Goal: Task Accomplishment & Management: Use online tool/utility

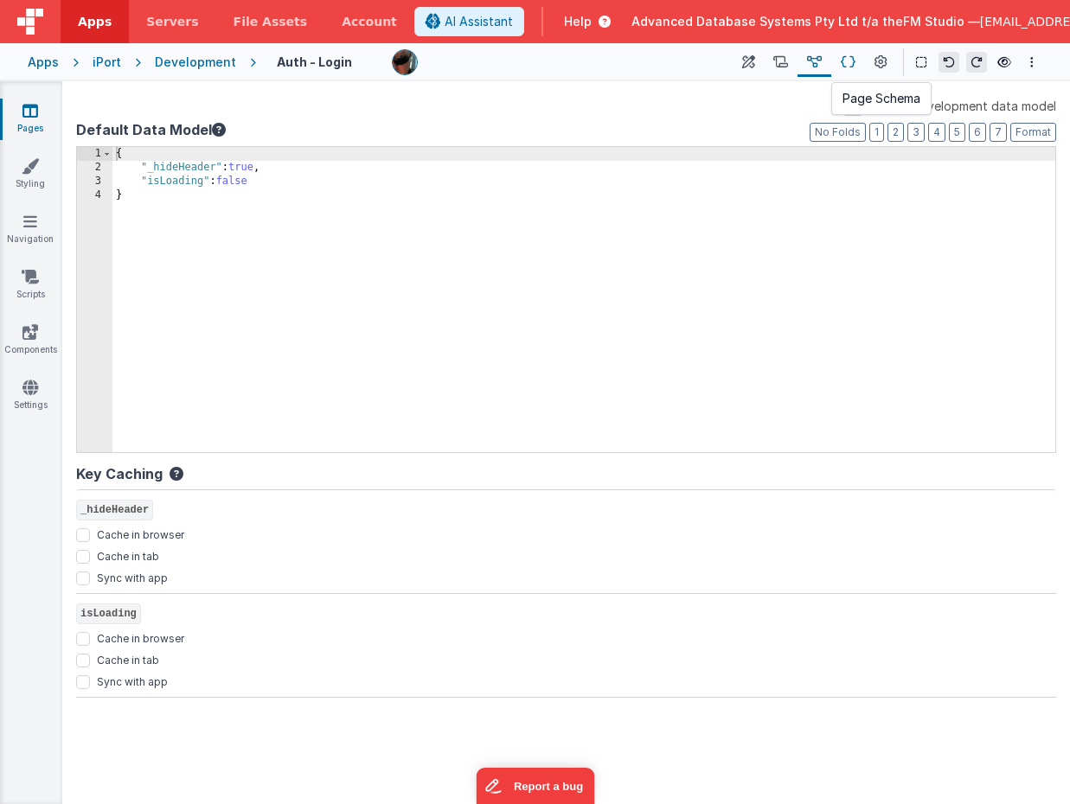
click at [852, 61] on icon at bounding box center [848, 63] width 15 height 18
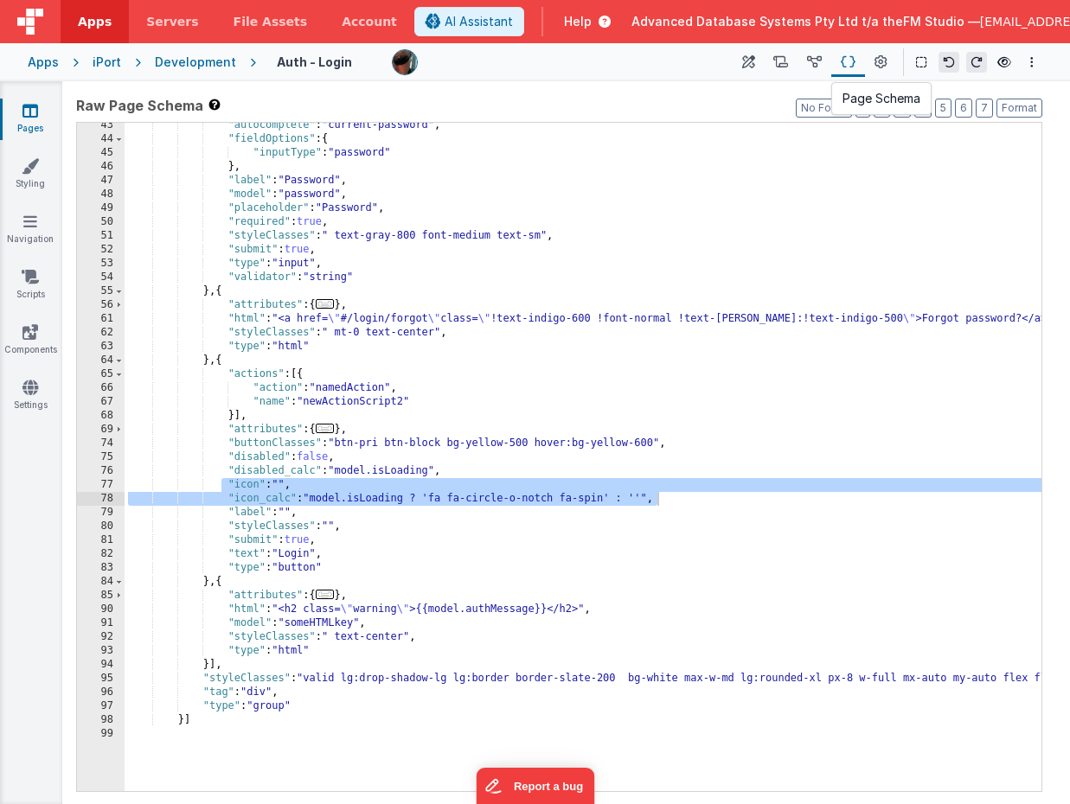
scroll to position [342, 0]
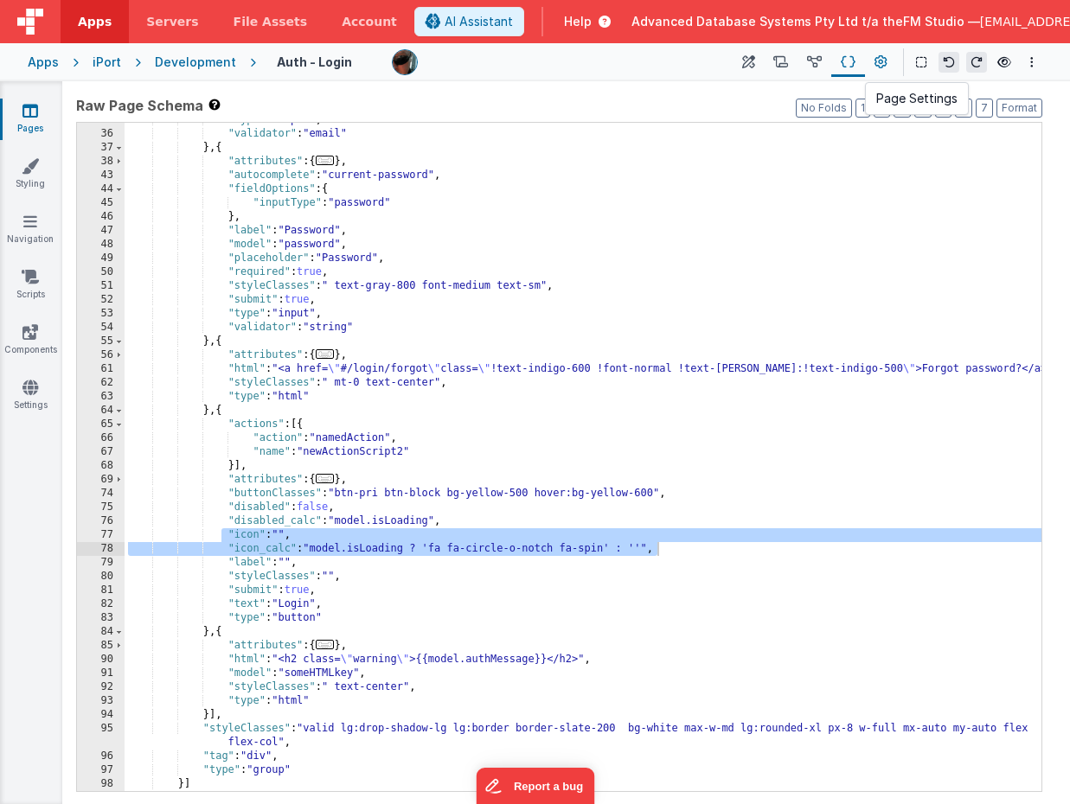
click at [891, 57] on button at bounding box center [880, 62] width 31 height 29
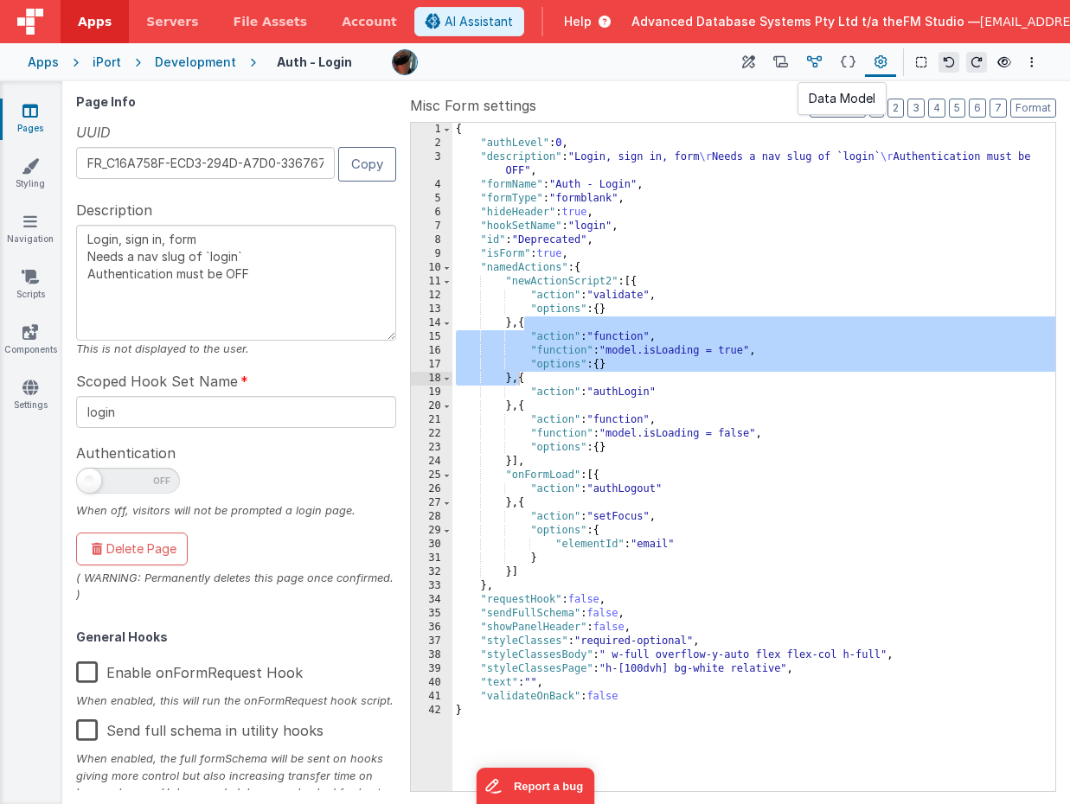
click at [814, 58] on icon at bounding box center [814, 63] width 15 height 18
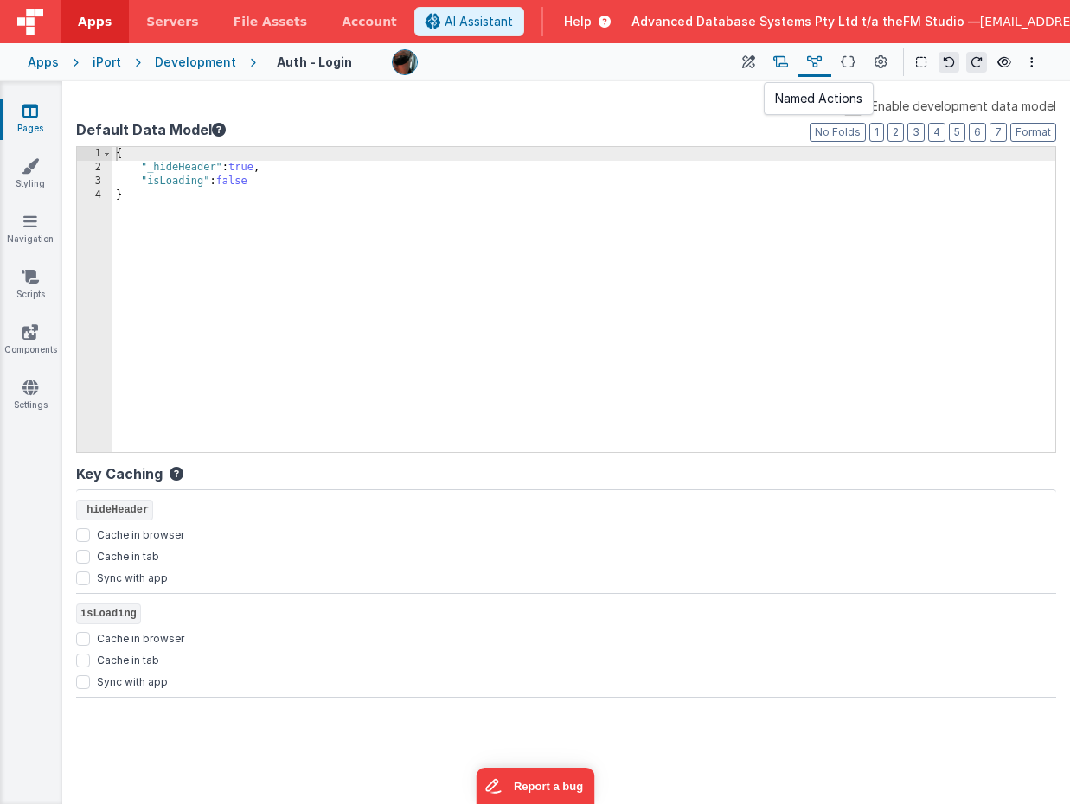
click at [775, 62] on icon at bounding box center [780, 63] width 15 height 18
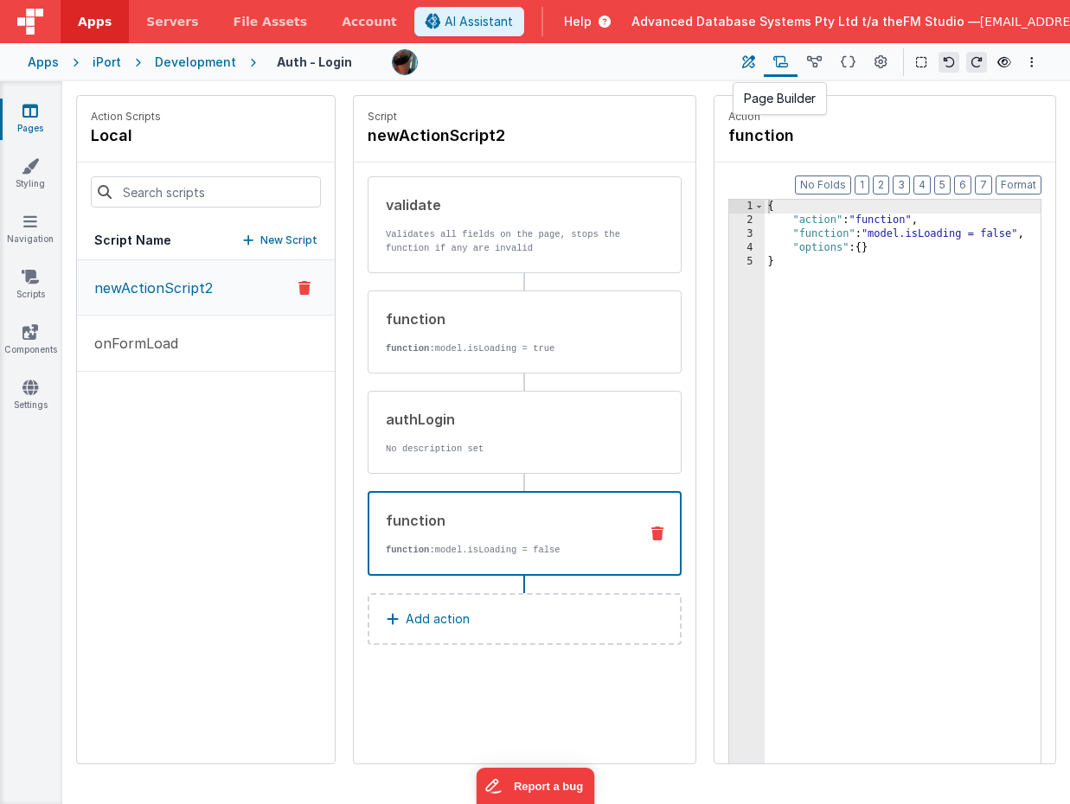
click at [745, 62] on icon at bounding box center [748, 63] width 13 height 18
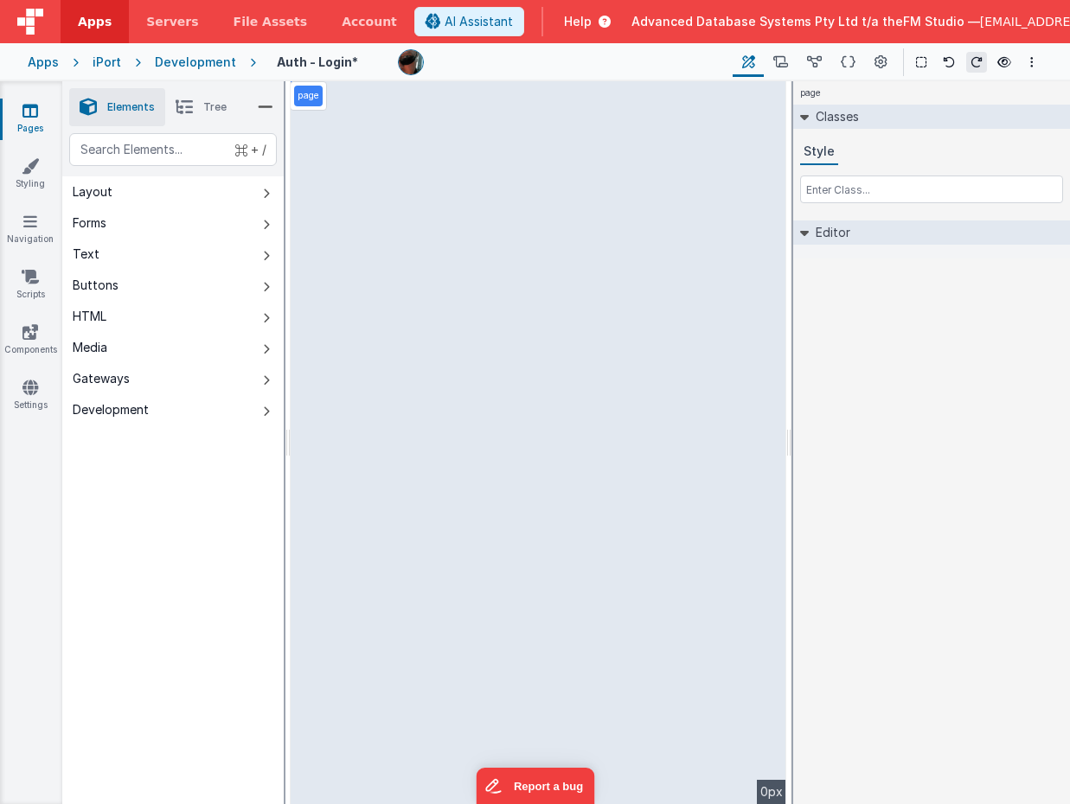
click at [104, 59] on div "iPort" at bounding box center [107, 62] width 29 height 17
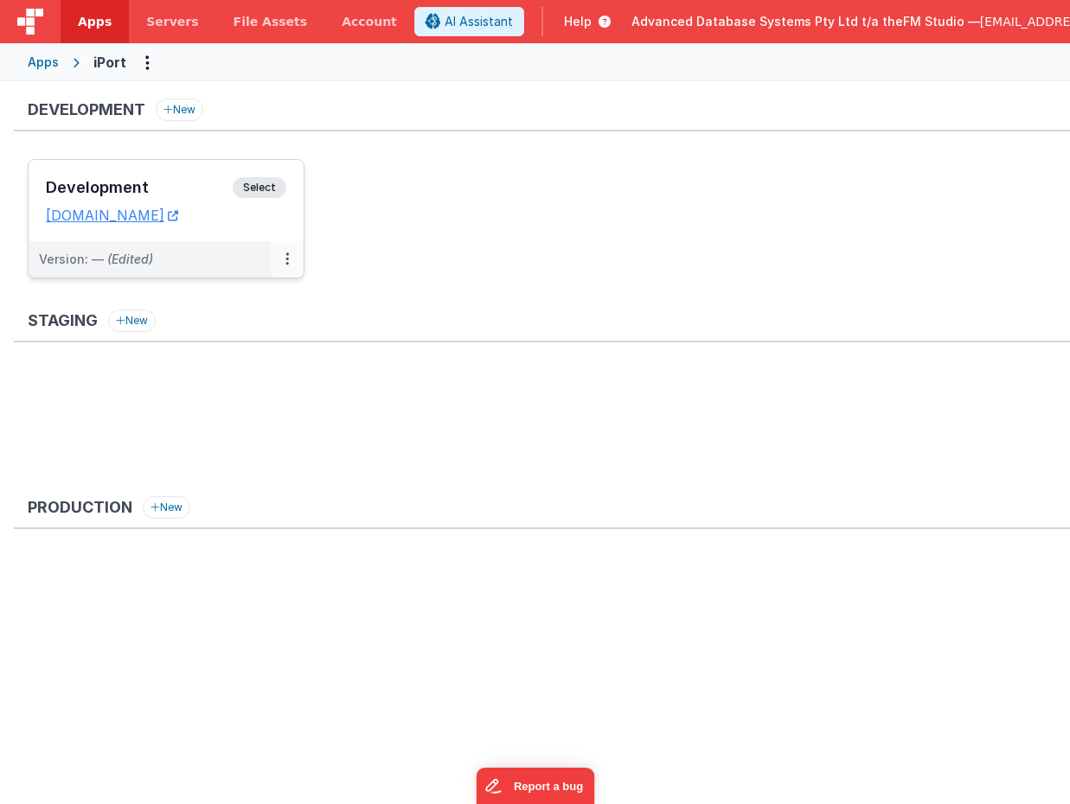
click at [285, 259] on icon at bounding box center [286, 259] width 3 height 1
click at [194, 296] on link "Edit" at bounding box center [227, 298] width 152 height 31
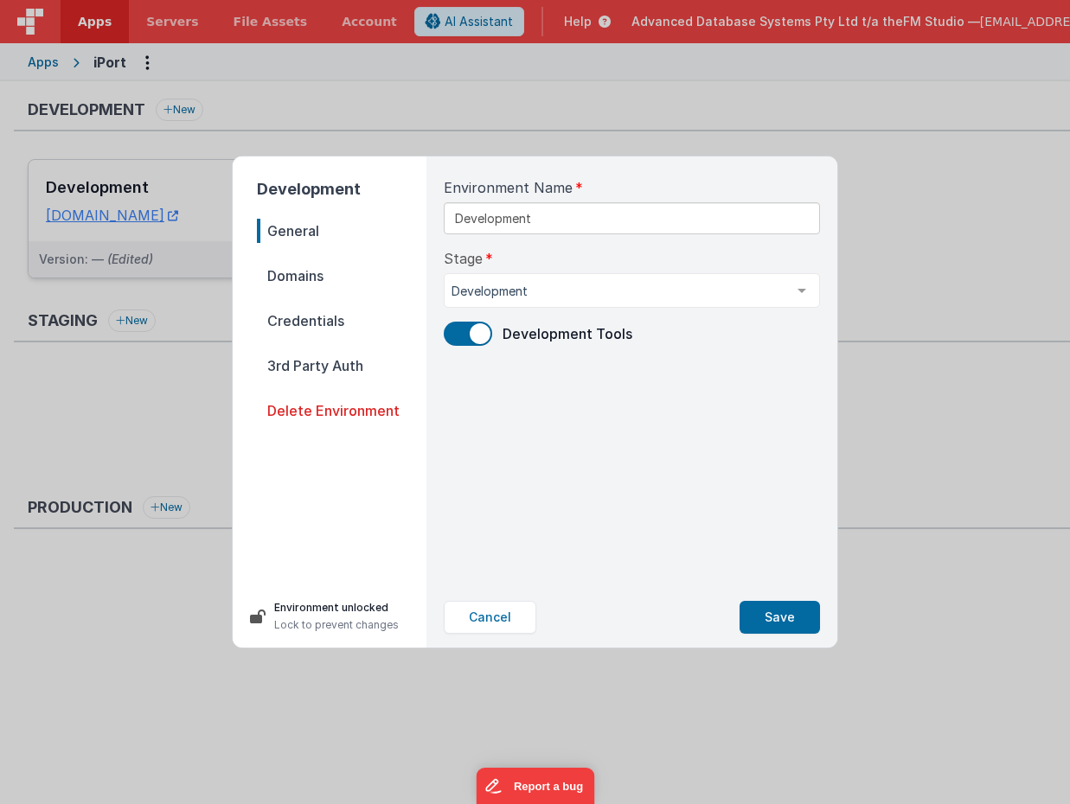
click at [298, 321] on span "Credentials" at bounding box center [342, 321] width 170 height 24
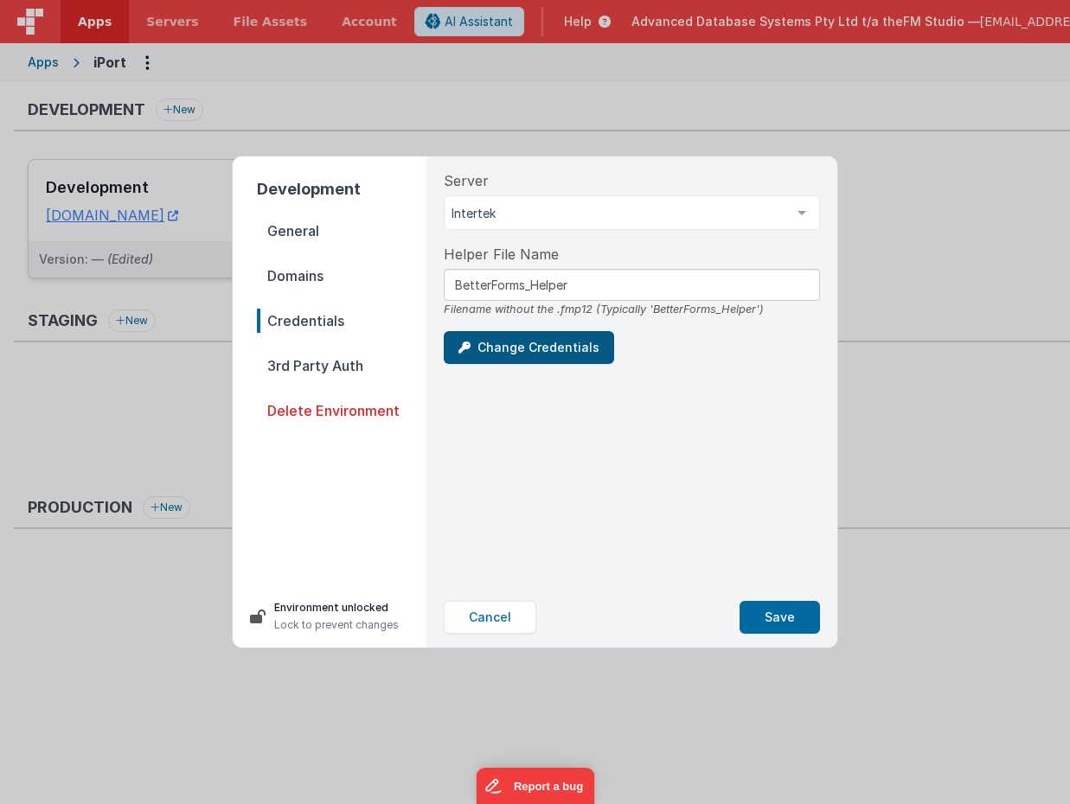
click at [532, 354] on button "Change Credentials" at bounding box center [529, 347] width 170 height 33
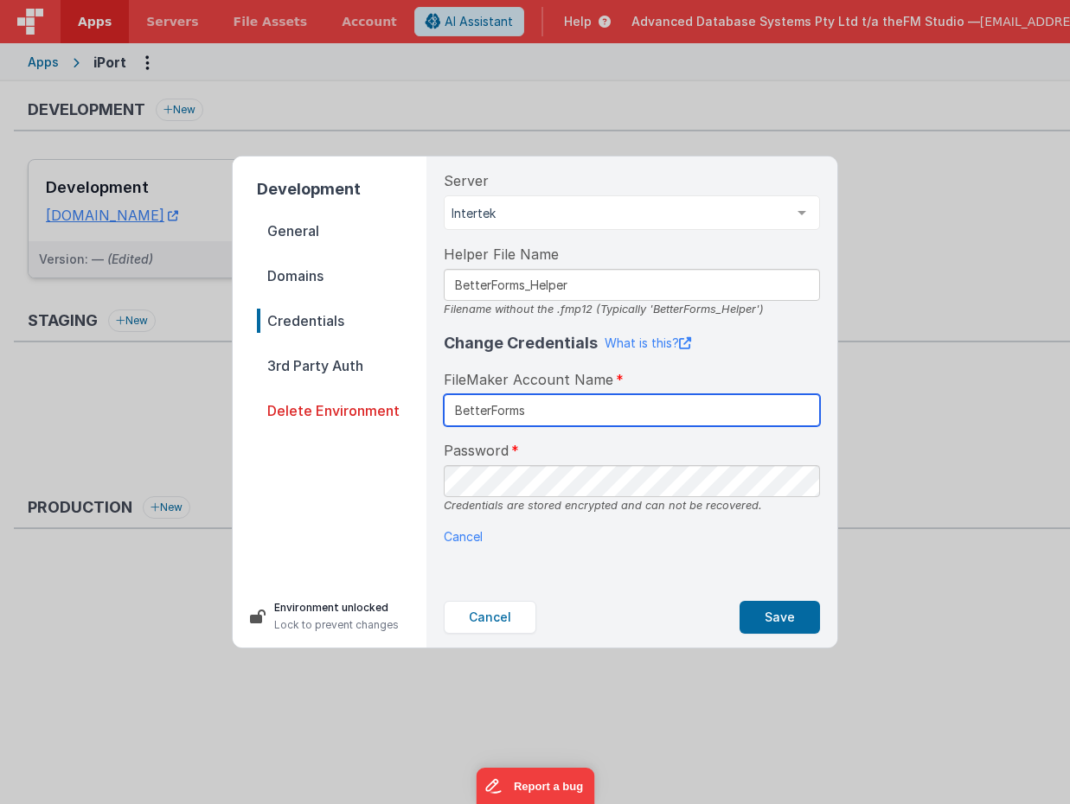
type input "BetterForms"
click at [629, 573] on div "Server Intertek FMS09 Intertek List is empty. Helper File Name BetterForms_Help…" at bounding box center [632, 372] width 404 height 431
click at [781, 617] on button "Save" at bounding box center [779, 617] width 80 height 33
